Goal: Information Seeking & Learning: Understand process/instructions

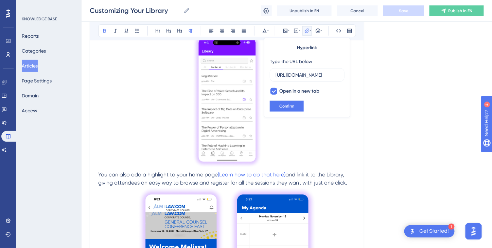
click at [312, 132] on p at bounding box center [226, 101] width 257 height 139
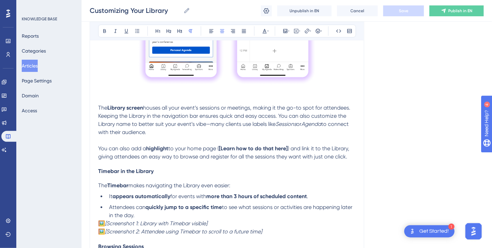
scroll to position [441, 0]
drag, startPoint x: 265, startPoint y: 161, endPoint x: 285, endPoint y: 170, distance: 22.0
drag, startPoint x: 285, startPoint y: 170, endPoint x: 247, endPoint y: 166, distance: 37.5
click at [247, 166] on div "For a comprehensive video covering library features and tips on how to make the…" at bounding box center [226, 60] width 257 height 713
drag, startPoint x: 98, startPoint y: 105, endPoint x: 212, endPoint y: 128, distance: 115.5
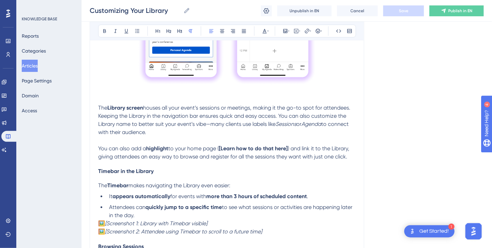
click at [212, 128] on p "The Library screen houses all your event’s sessions or meetings, making it the …" at bounding box center [226, 120] width 257 height 33
copy p "The Library screen houses all your event’s sessions or meetings, making it the …"
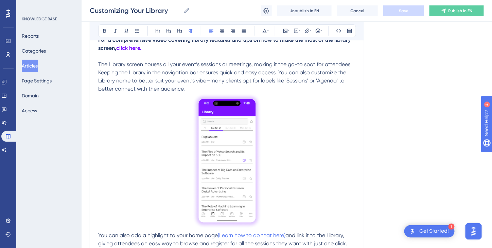
scroll to position [67, 0]
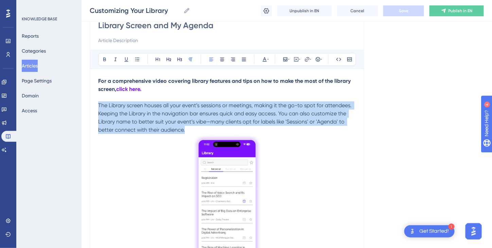
drag, startPoint x: 98, startPoint y: 103, endPoint x: 302, endPoint y: 128, distance: 205.7
click at [302, 128] on p "The Library screen houses all your event’s sessions or meetings, making it the …" at bounding box center [226, 118] width 257 height 33
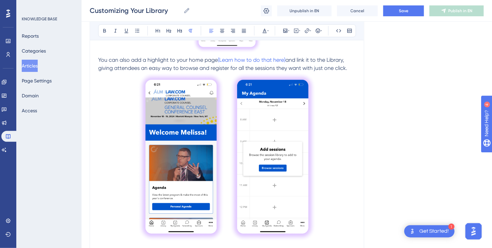
scroll to position [441, 0]
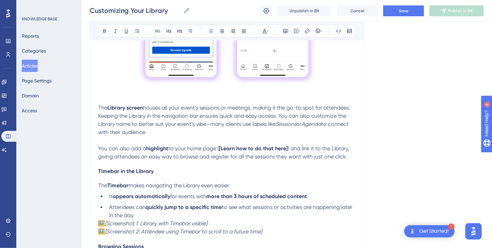
drag, startPoint x: 98, startPoint y: 105, endPoint x: 175, endPoint y: 129, distance: 80.7
click at [175, 129] on p "The Library screen houses all your event’s sessions or meetings, making it the …" at bounding box center [226, 120] width 257 height 33
copy p "The Library screen houses all your event’s sessions or meetings, making it the …"
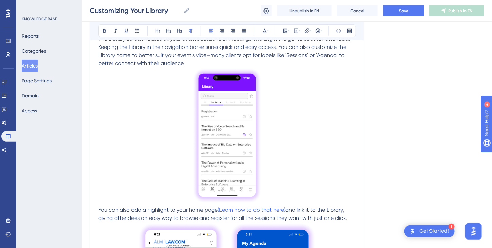
scroll to position [67, 0]
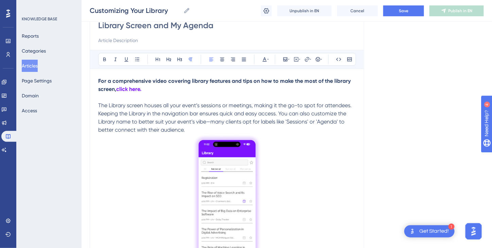
click at [199, 129] on p "The Library screen houses all your event’s sessions or meetings, making it the …" at bounding box center [226, 118] width 257 height 33
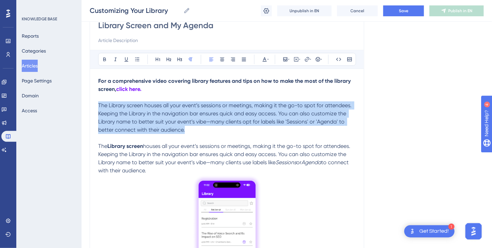
drag, startPoint x: 192, startPoint y: 131, endPoint x: 95, endPoint y: 106, distance: 100.5
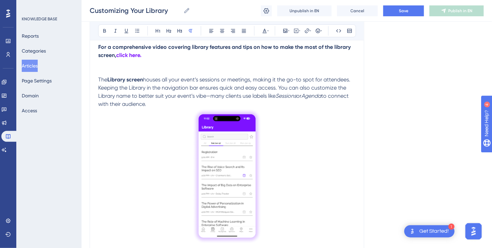
scroll to position [135, 0]
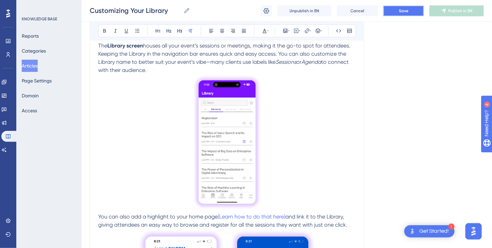
click at [413, 10] on button "Save" at bounding box center [403, 10] width 41 height 11
